Goal: Task Accomplishment & Management: Manage account settings

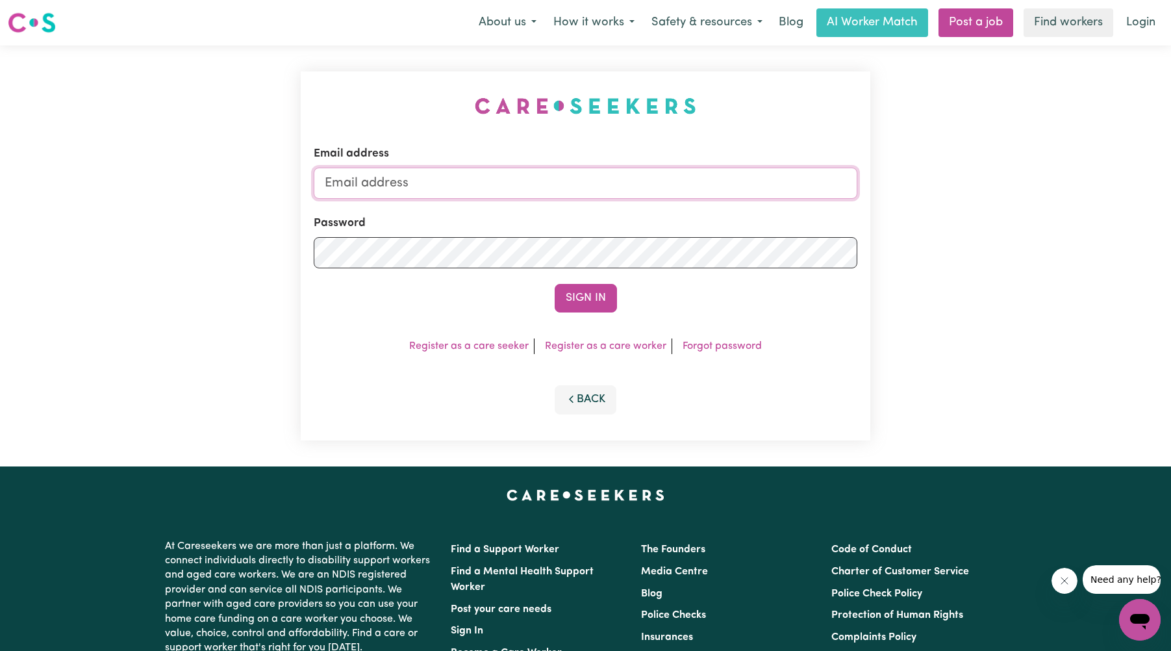
type input "[EMAIL_ADDRESS][DOMAIN_NAME]"
click at [593, 293] on button "Sign In" at bounding box center [585, 298] width 62 height 29
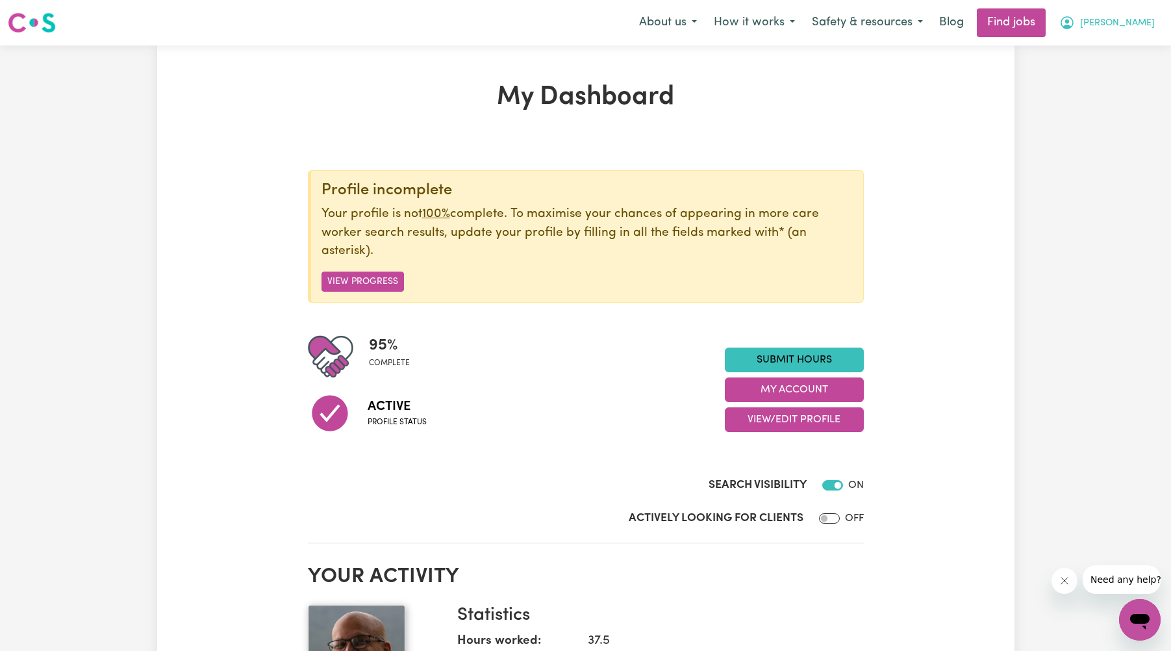
click at [1132, 20] on span "[PERSON_NAME]" at bounding box center [1117, 23] width 75 height 14
click at [1085, 47] on link "My Account" at bounding box center [1111, 50] width 103 height 25
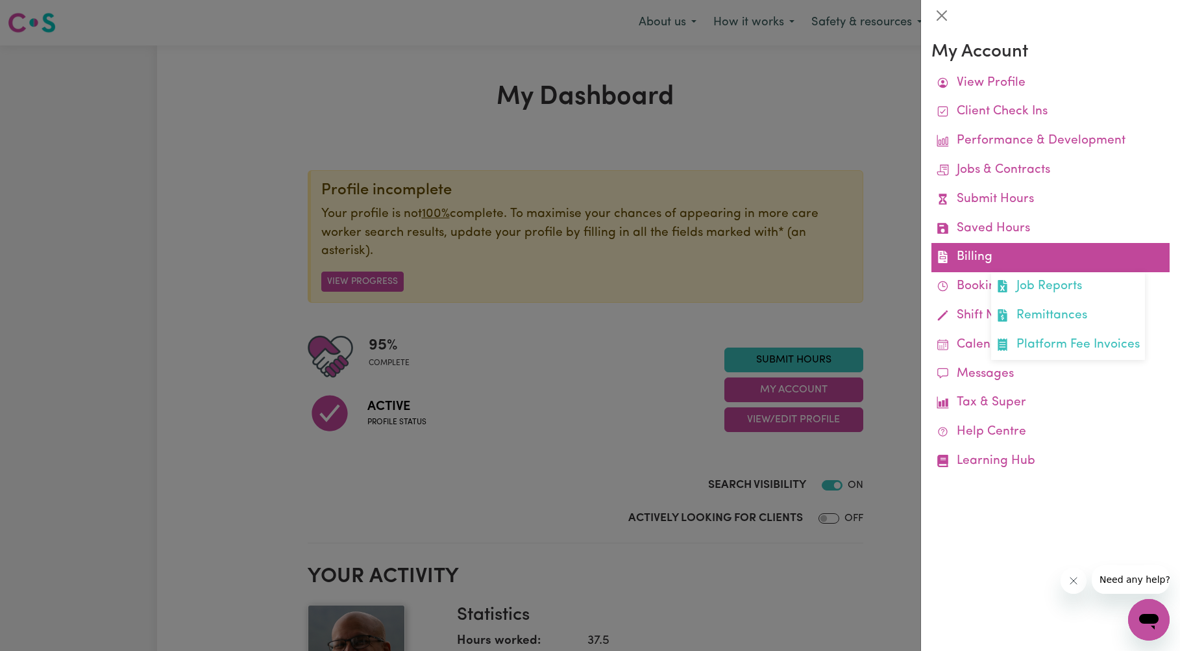
click at [976, 256] on link "Billing Job Reports Remittances Platform Fee Invoices" at bounding box center [1051, 257] width 238 height 29
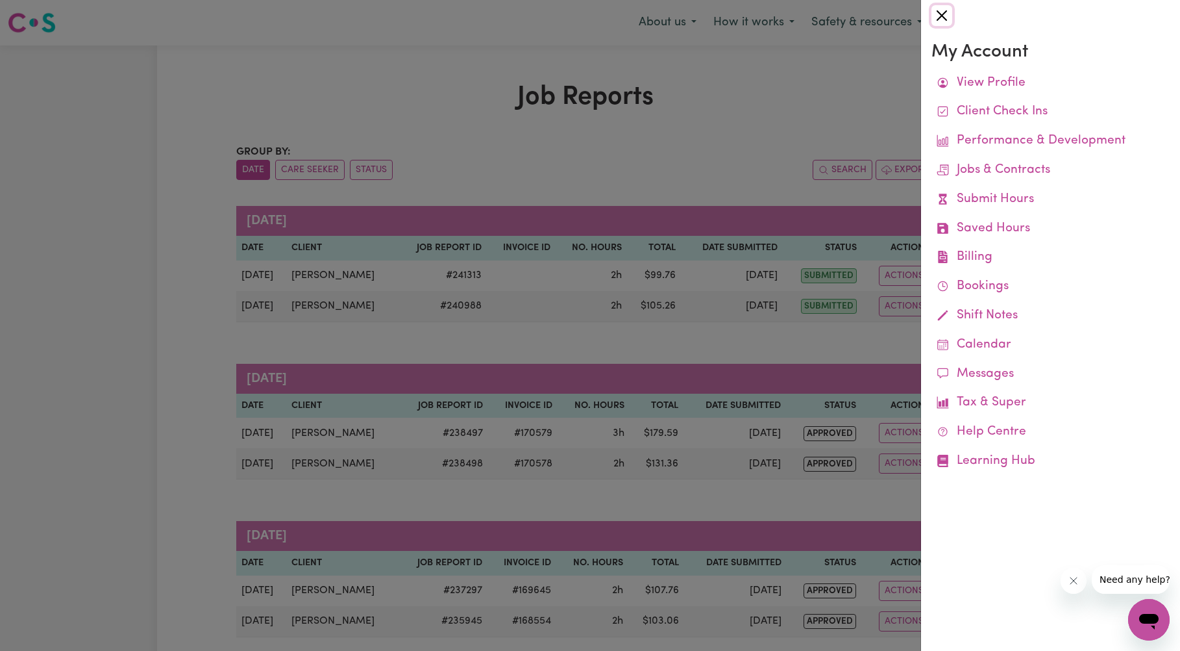
click at [940, 14] on button "Close" at bounding box center [942, 15] width 21 height 21
